Goal: Task Accomplishment & Management: Use online tool/utility

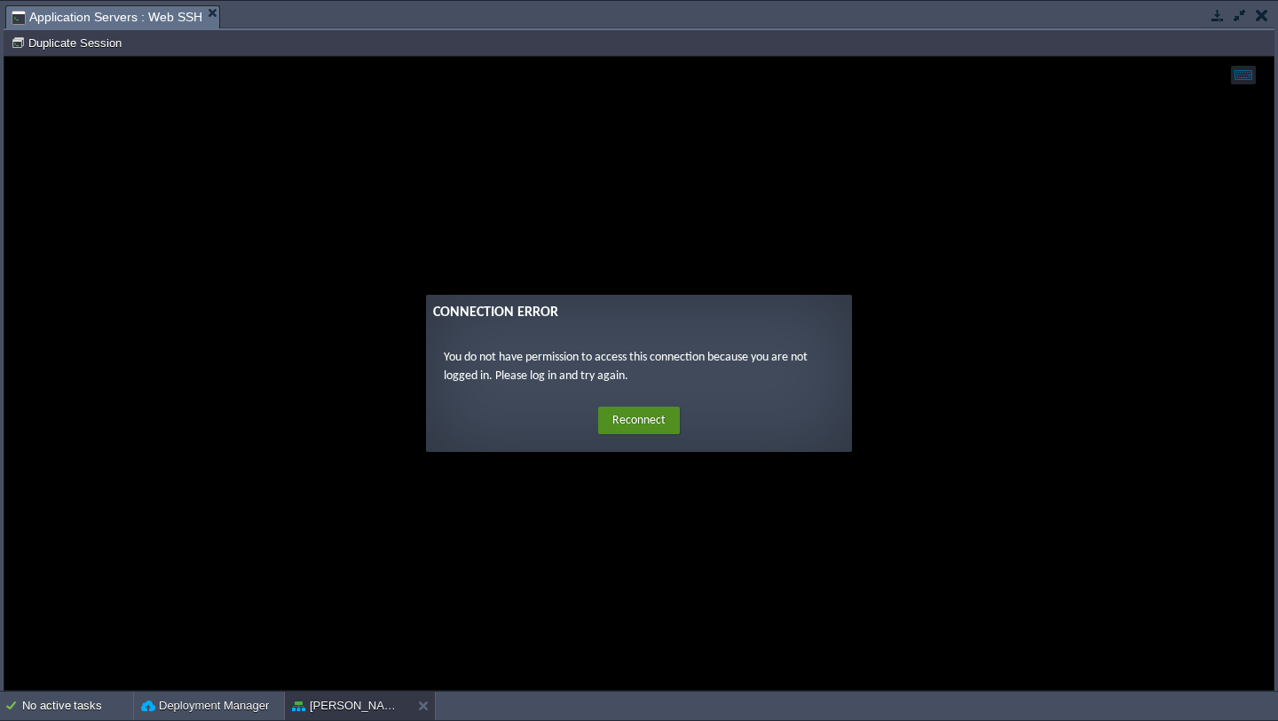
click at [638, 413] on button "Reconnect" at bounding box center [639, 420] width 82 height 28
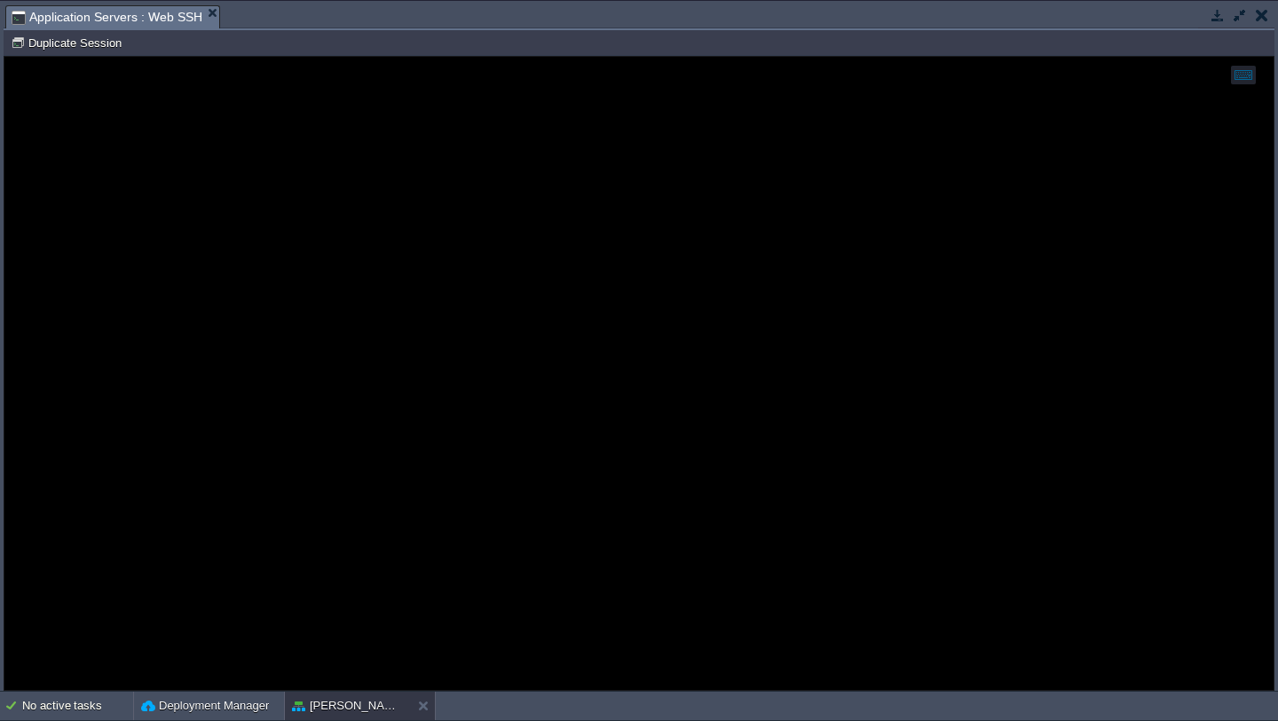
click at [1266, 19] on button "button" at bounding box center [1262, 15] width 12 height 16
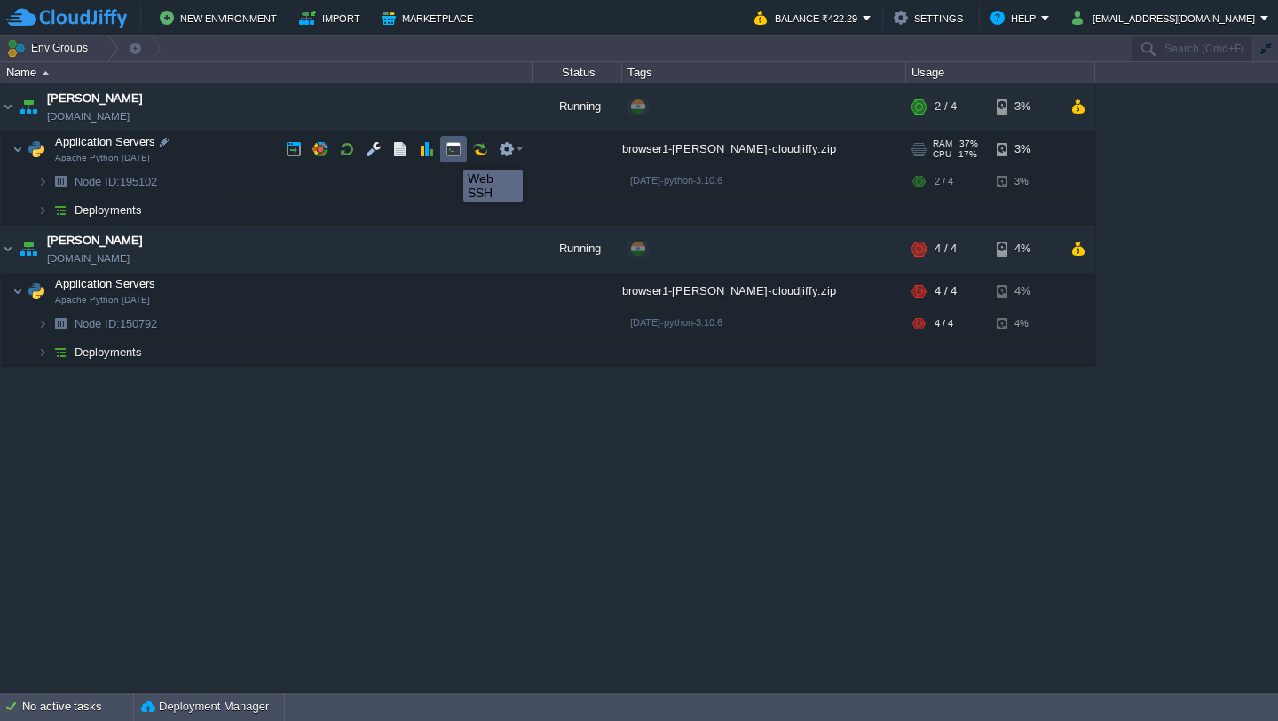
click at [454, 154] on button "button" at bounding box center [454, 149] width 16 height 16
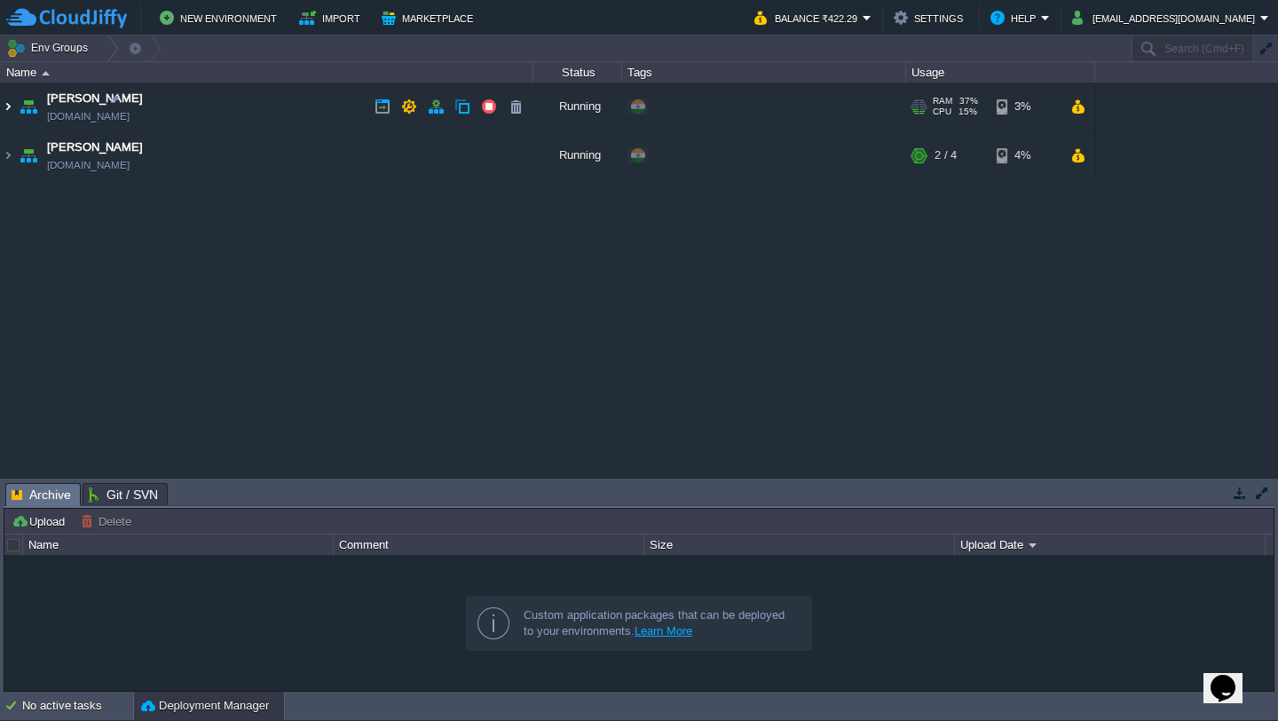
click at [10, 99] on img at bounding box center [8, 107] width 14 height 48
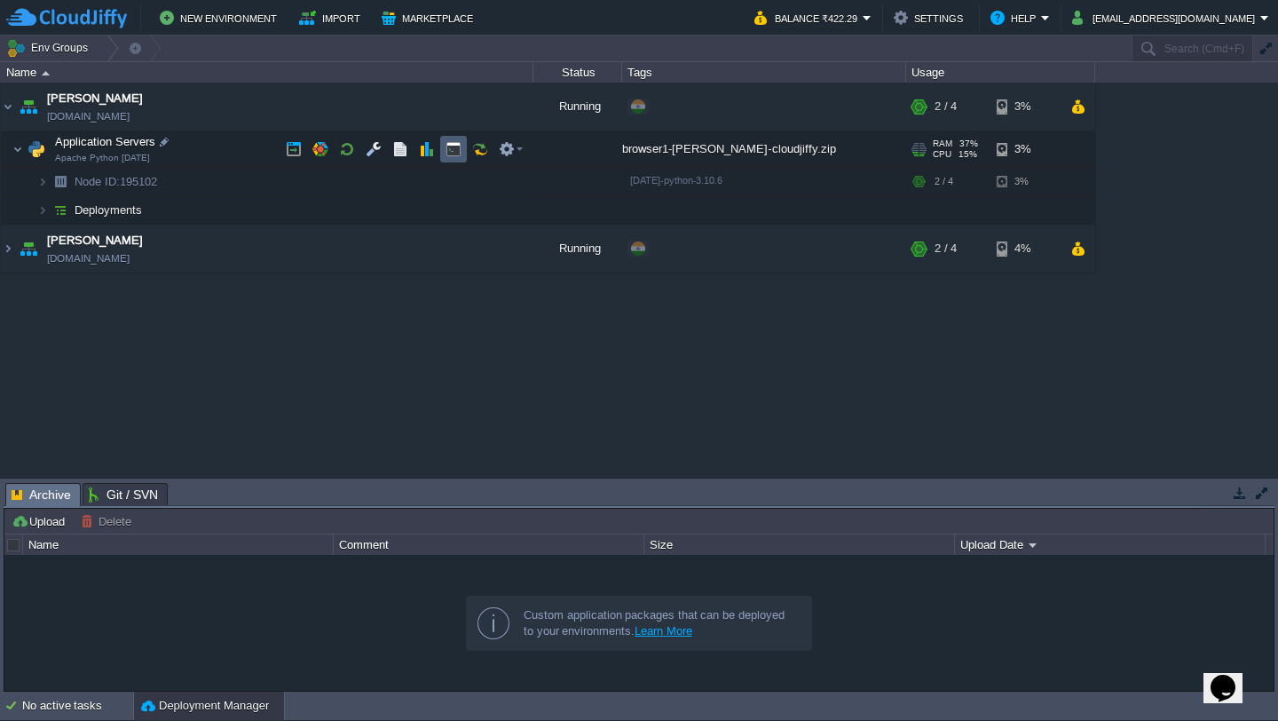
click at [448, 161] on td at bounding box center [453, 149] width 27 height 27
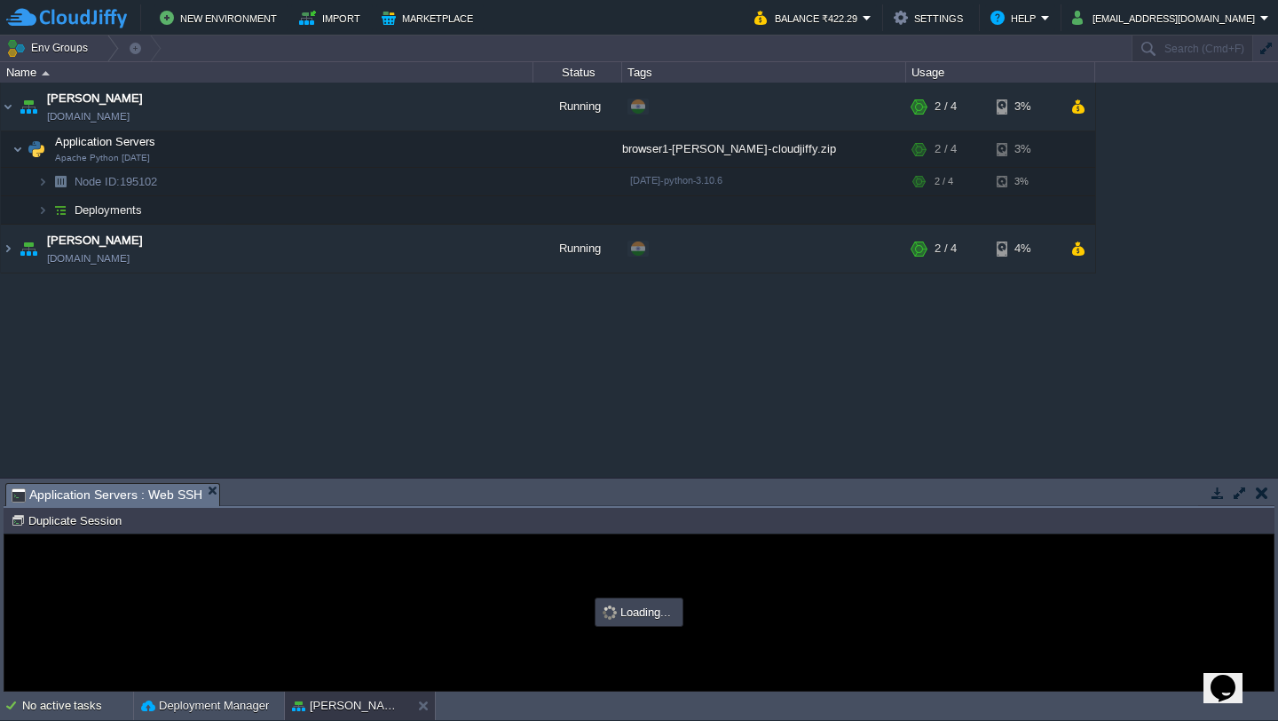
click at [1238, 489] on button "button" at bounding box center [1240, 493] width 16 height 16
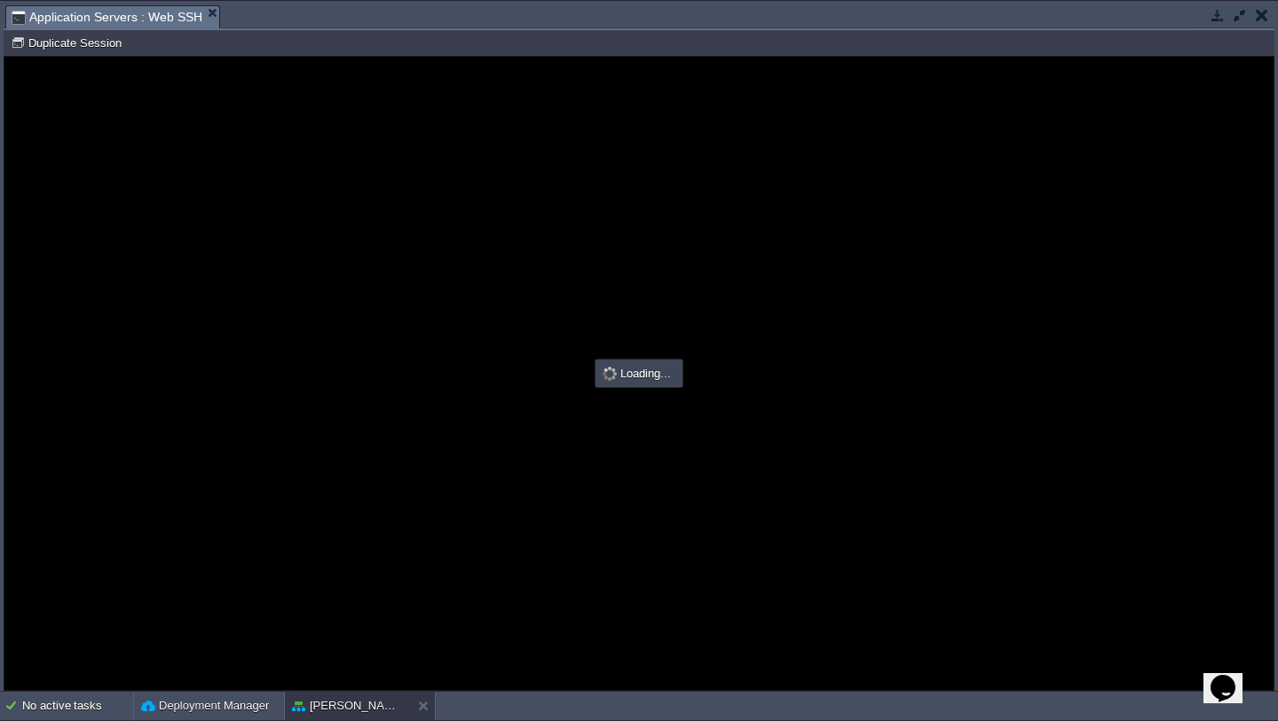
type input "#000000"
click at [541, 450] on guac-modal "Error An error has occurred and this action cannot be completed. If the problem…" at bounding box center [638, 373] width 1269 height 633
click at [1263, 19] on button "button" at bounding box center [1262, 15] width 12 height 16
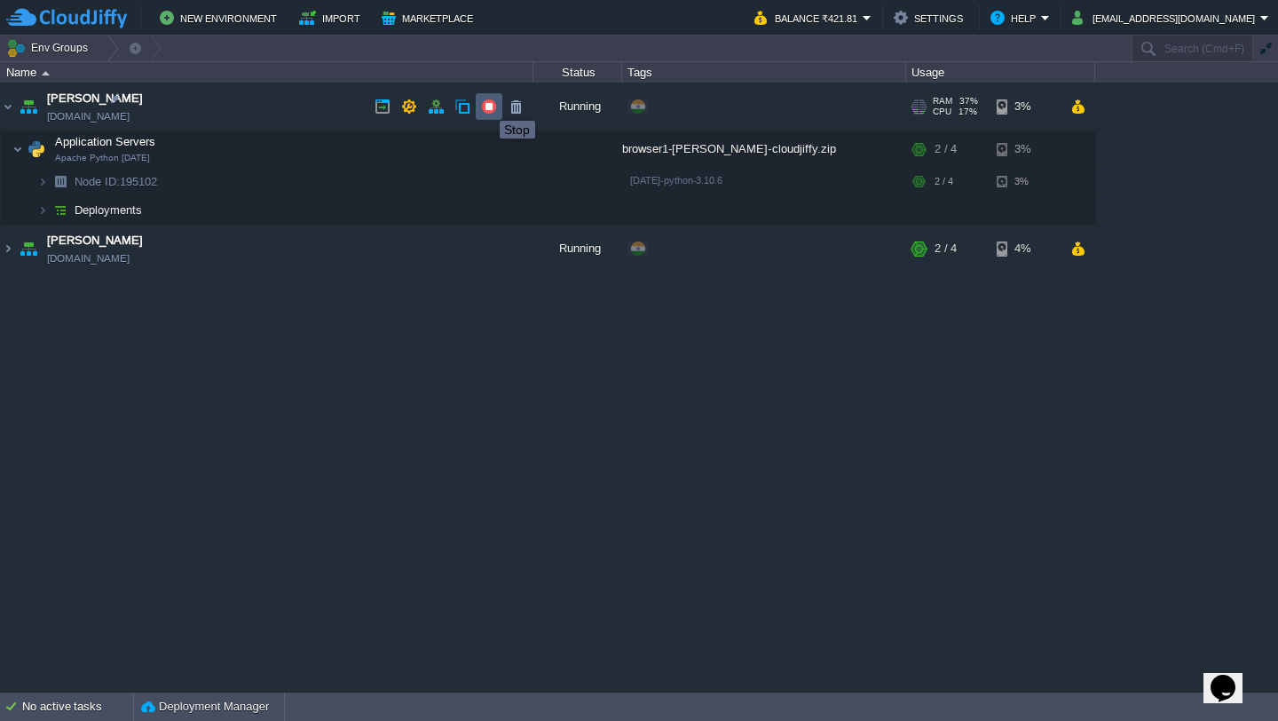
click at [486, 105] on button "button" at bounding box center [489, 107] width 16 height 16
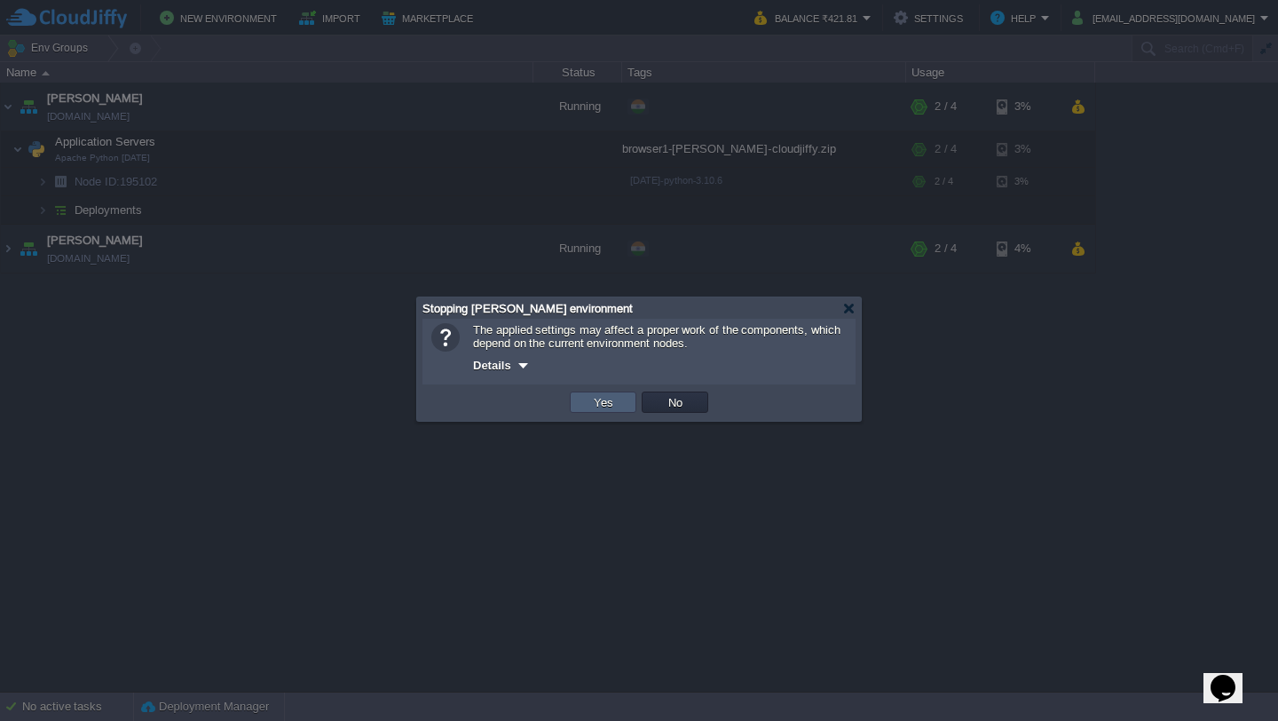
click at [608, 397] on button "Yes" at bounding box center [603, 402] width 30 height 16
